Goal: Register for event/course

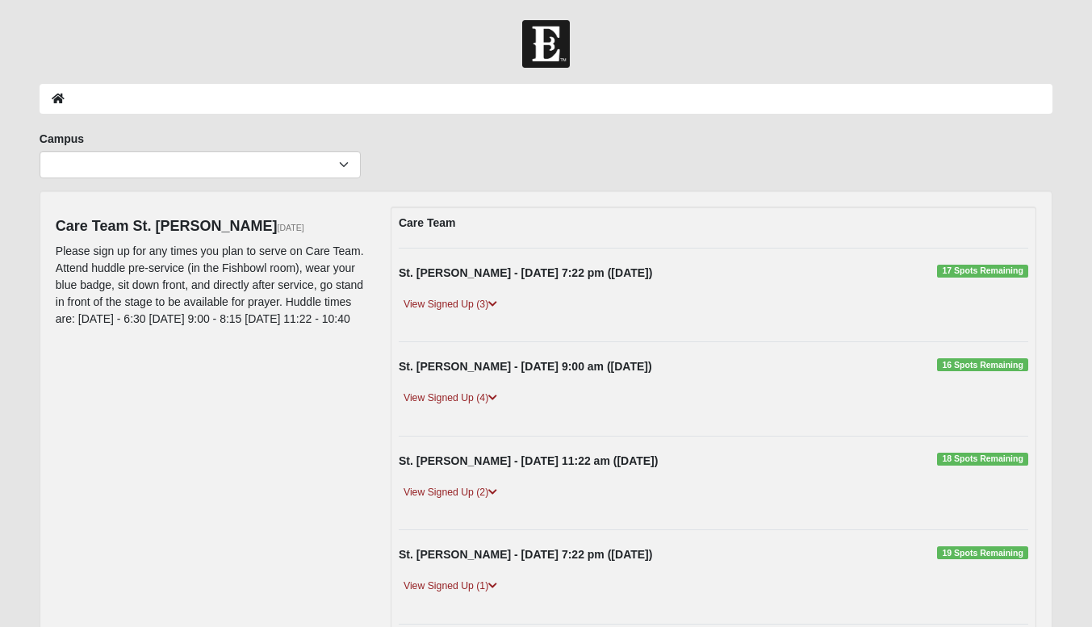
scroll to position [81, 0]
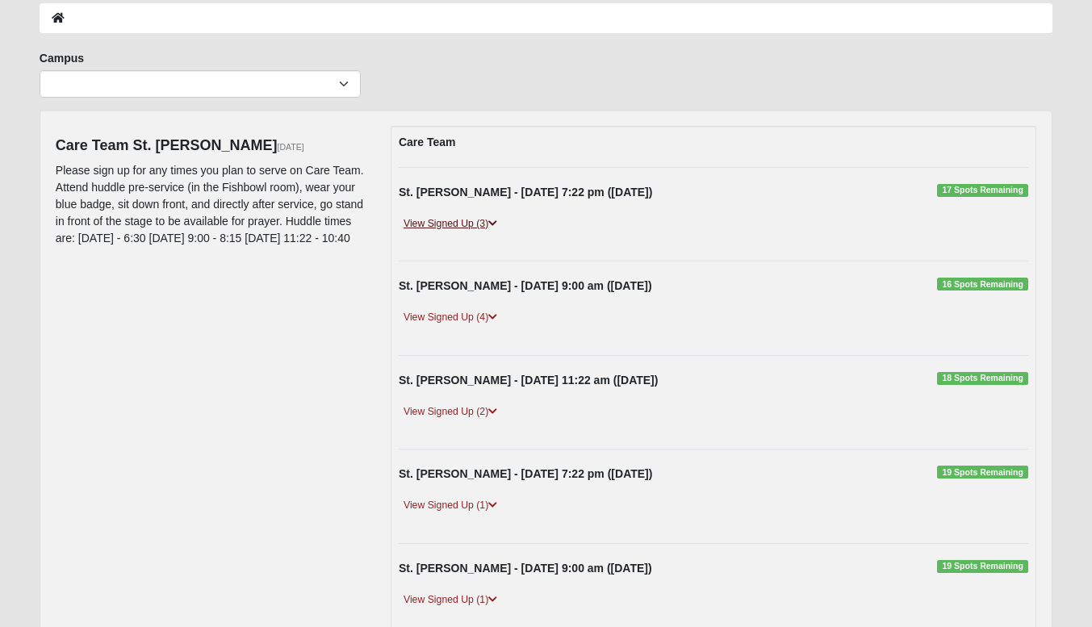
click at [481, 228] on link "View Signed Up (3)" at bounding box center [450, 224] width 103 height 17
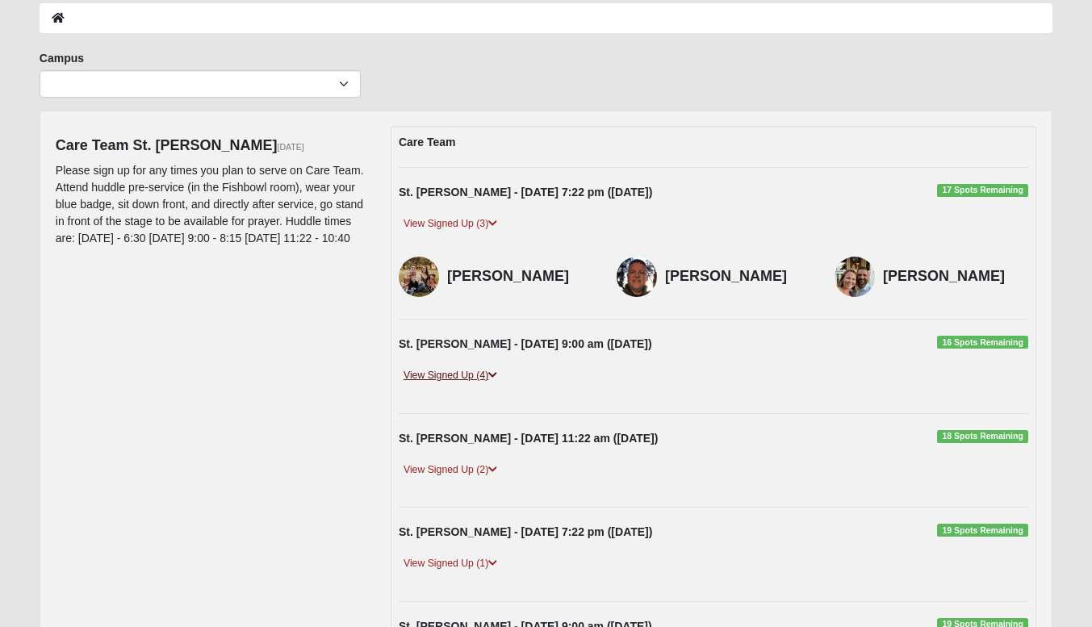
click at [490, 374] on link "View Signed Up (4)" at bounding box center [450, 375] width 103 height 17
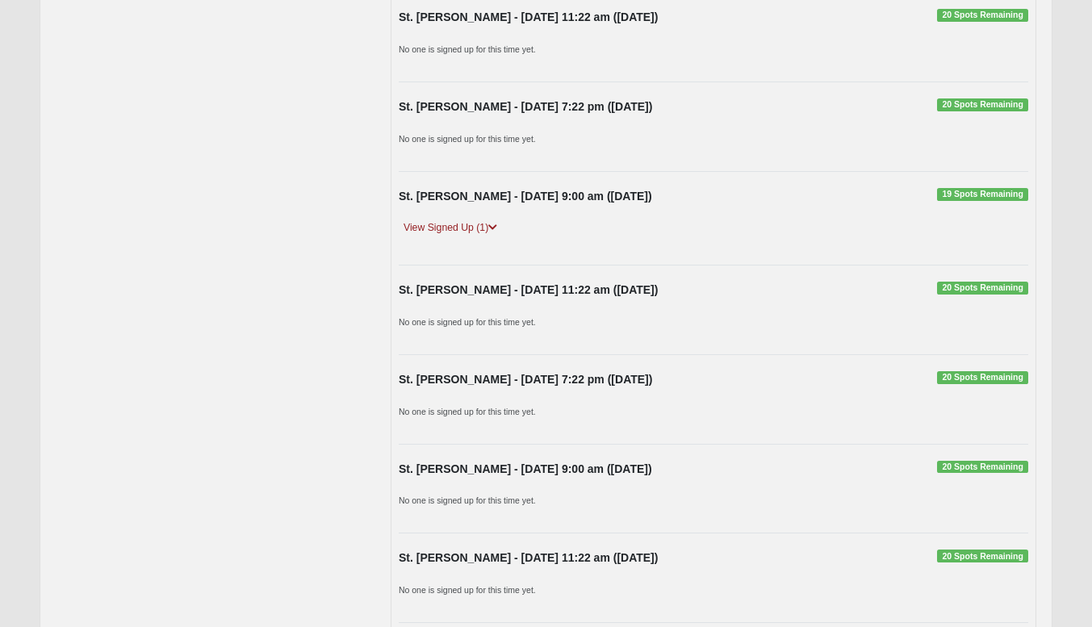
scroll to position [1034, 0]
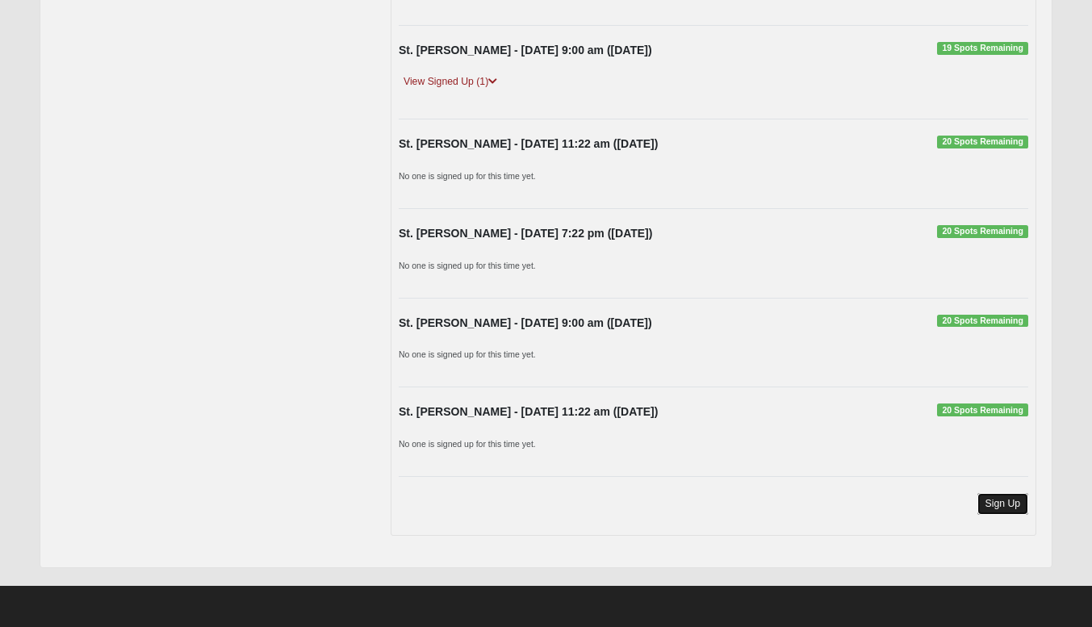
click at [1015, 507] on link "Sign Up" at bounding box center [1004, 504] width 52 height 22
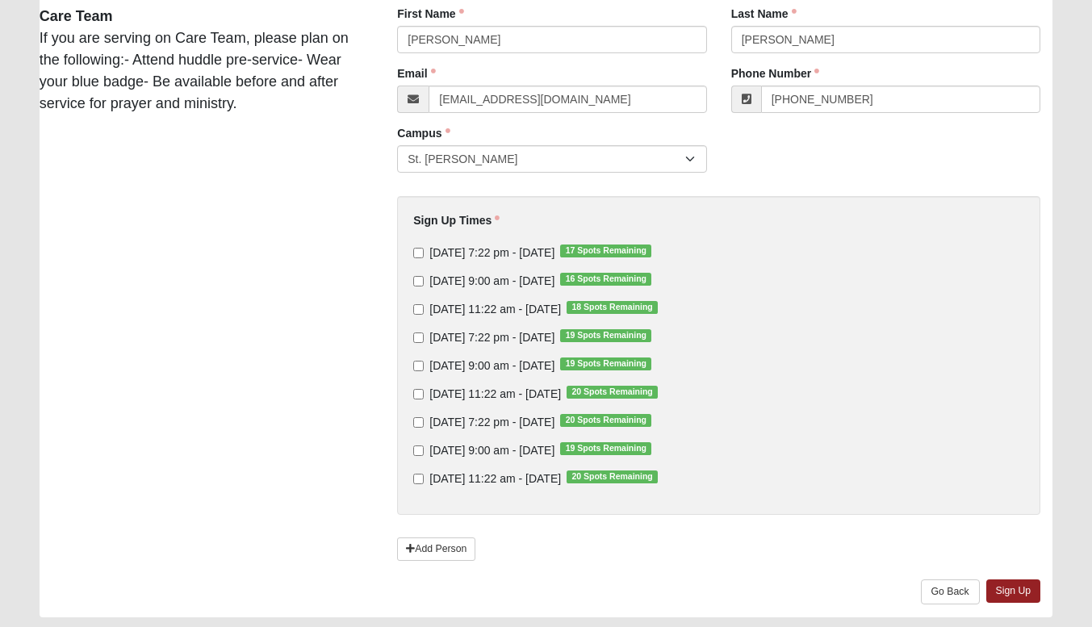
scroll to position [161, 0]
click at [421, 421] on input "[DATE] 7:22 pm - [DATE] 20 Spots Remaining" at bounding box center [418, 422] width 10 height 10
checkbox input "true"
click at [419, 447] on input "[DATE] 9:00 am - [DATE] 19 Spots Remaining" at bounding box center [418, 450] width 10 height 10
checkbox input "true"
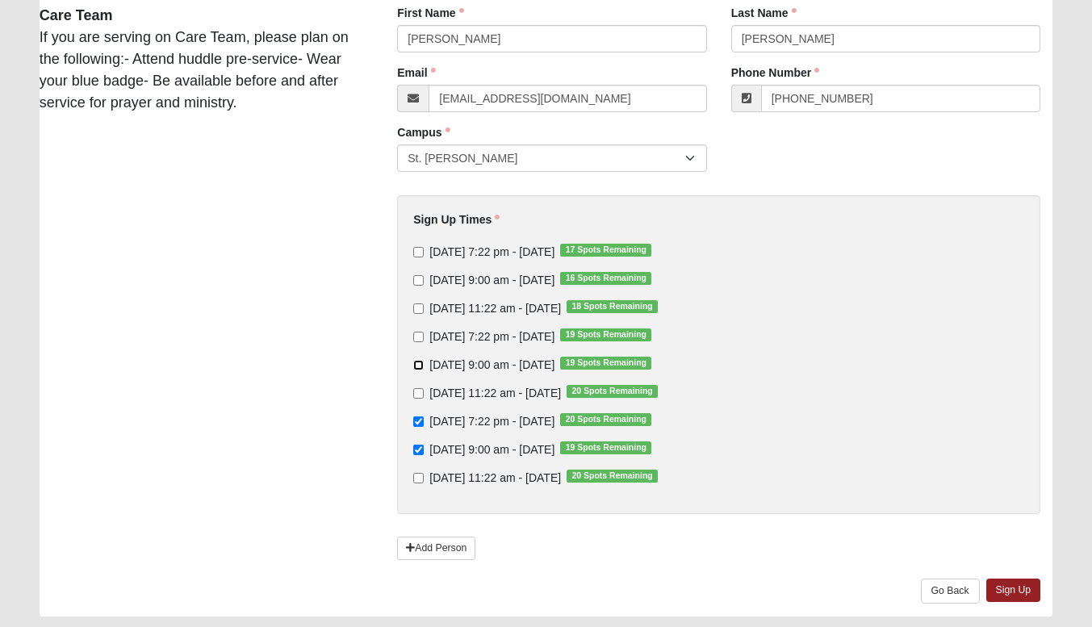
click at [421, 367] on input "[DATE] 9:00 am - [DATE] 19 Spots Remaining" at bounding box center [418, 365] width 10 height 10
checkbox input "true"
click at [1021, 583] on link "Sign Up" at bounding box center [1014, 590] width 55 height 23
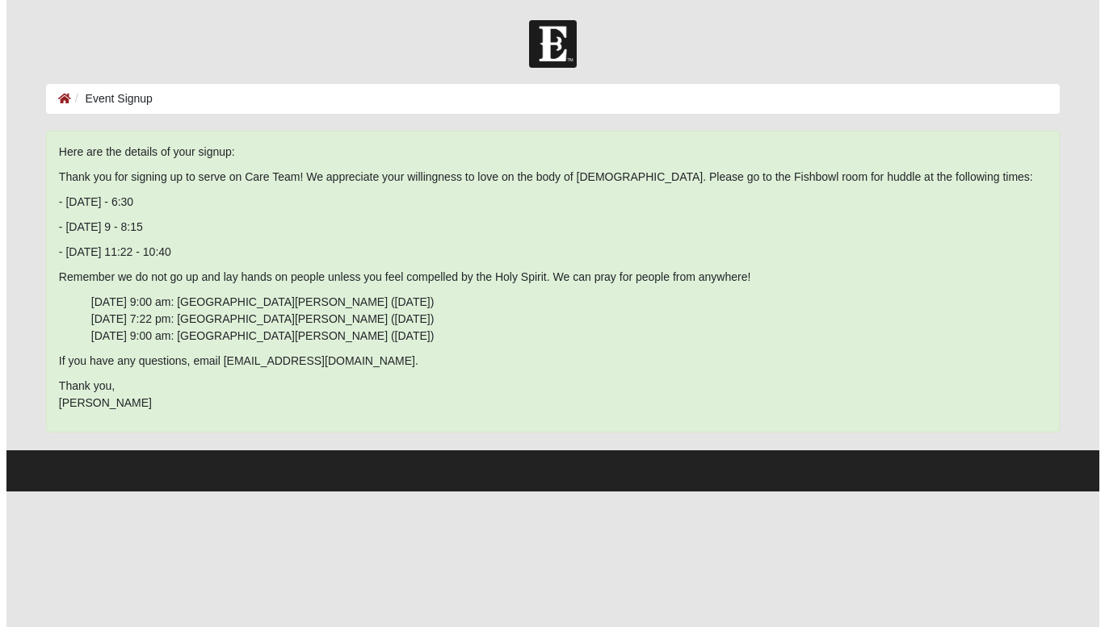
scroll to position [0, 0]
